Goal: Task Accomplishment & Management: Manage account settings

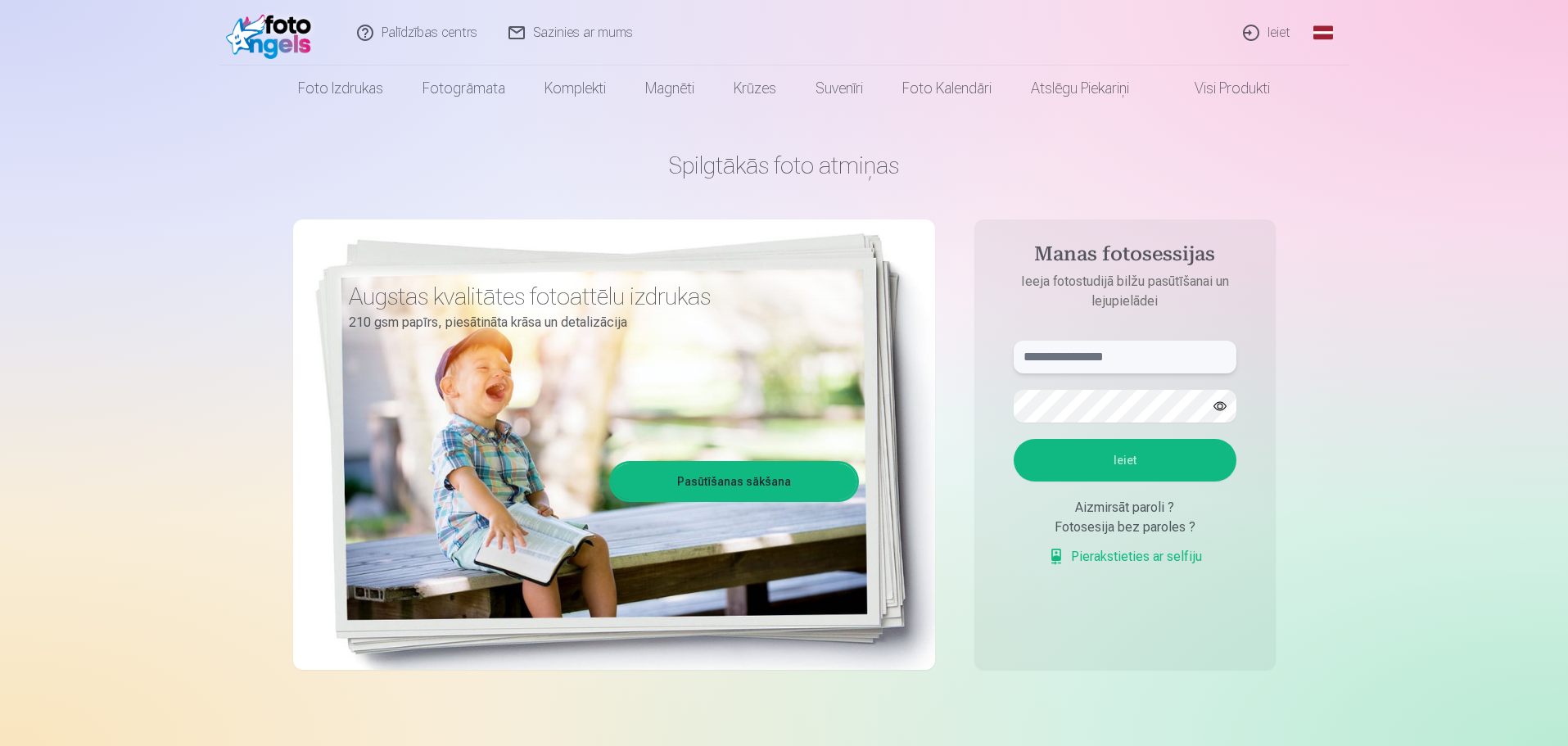
click at [1143, 359] on input "text" at bounding box center [1125, 356] width 223 height 32
type input "**********"
click at [1132, 461] on button "Ieiet" at bounding box center [1125, 459] width 223 height 42
